Goal: Information Seeking & Learning: Learn about a topic

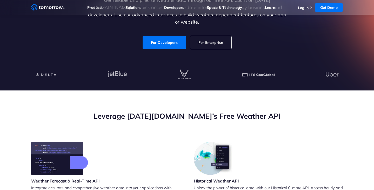
scroll to position [95, 0]
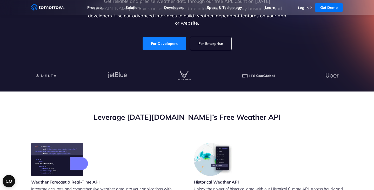
click at [162, 39] on link "For Developers" at bounding box center [164, 43] width 43 height 13
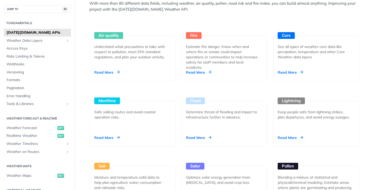
scroll to position [483, 0]
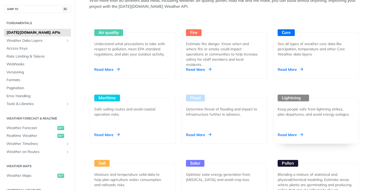
click at [301, 133] on div "Read More" at bounding box center [290, 134] width 25 height 5
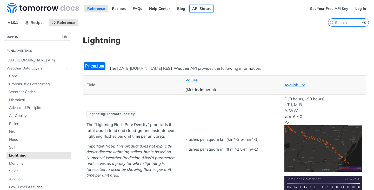
click at [198, 10] on link "API Status" at bounding box center [201, 9] width 24 height 8
